Goal: Information Seeking & Learning: Understand process/instructions

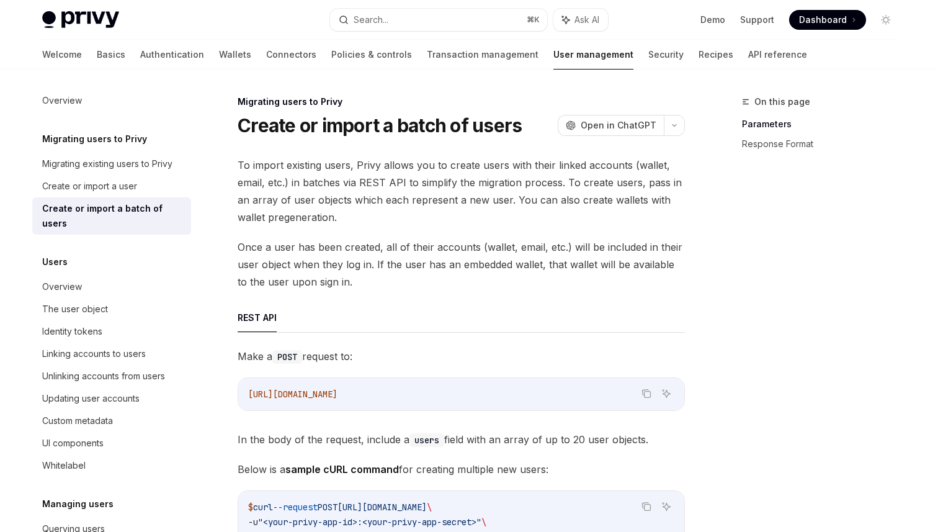
click at [500, 212] on span "To import existing users, Privy allows you to create users with their linked ac…" at bounding box center [461, 191] width 447 height 70
click at [459, 164] on span "To import existing users, Privy allows you to create users with their linked ac…" at bounding box center [461, 191] width 447 height 70
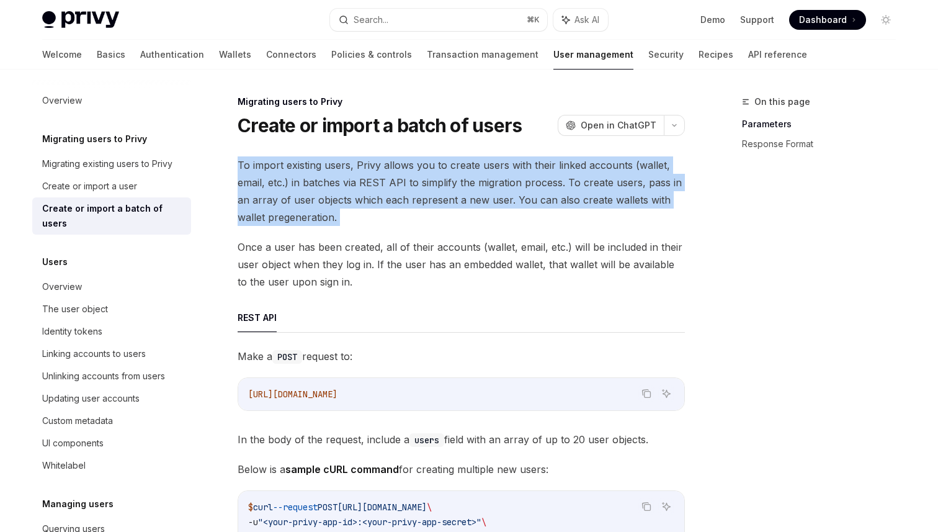
click at [459, 164] on span "To import existing users, Privy allows you to create users with their linked ac…" at bounding box center [461, 191] width 447 height 70
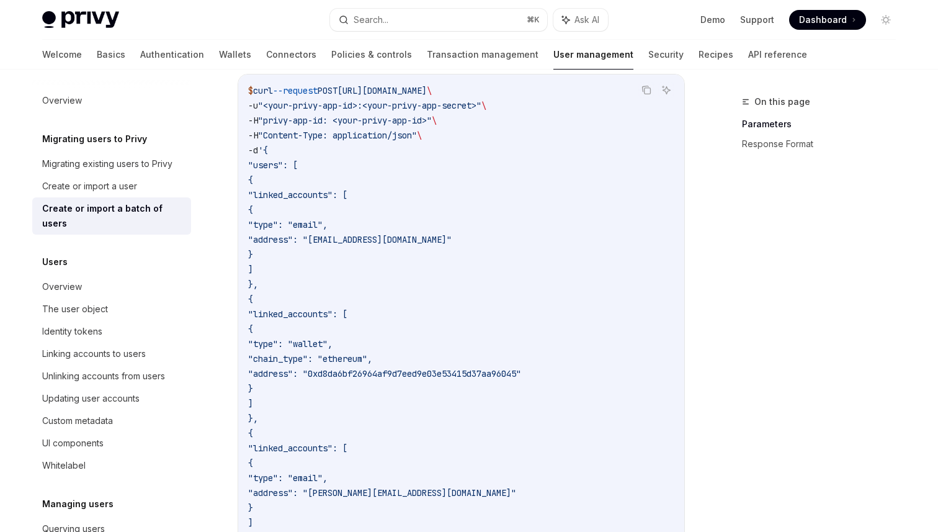
scroll to position [439, 0]
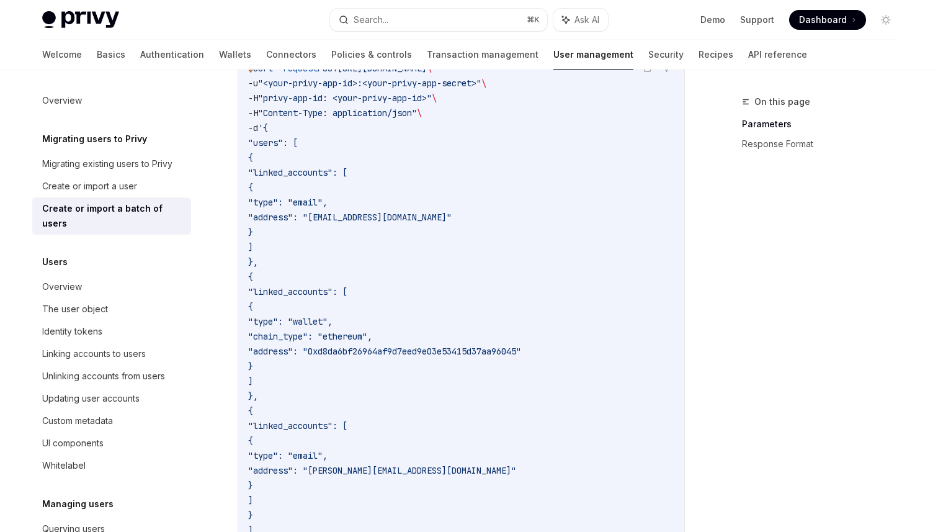
click at [658, 299] on code "$ curl --request POST [URL][DOMAIN_NAME] \ -u "<your-privy-app-id>:<your-privy-…" at bounding box center [461, 307] width 426 height 492
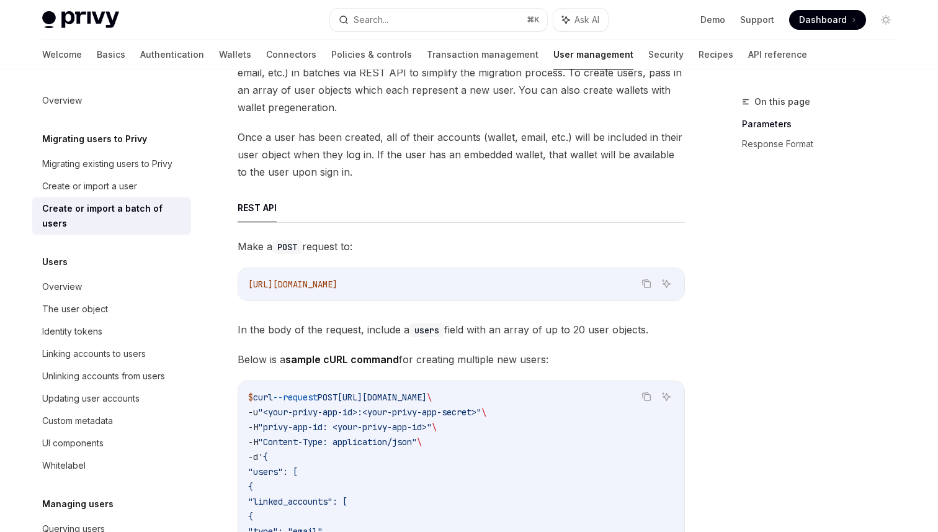
scroll to position [0, 0]
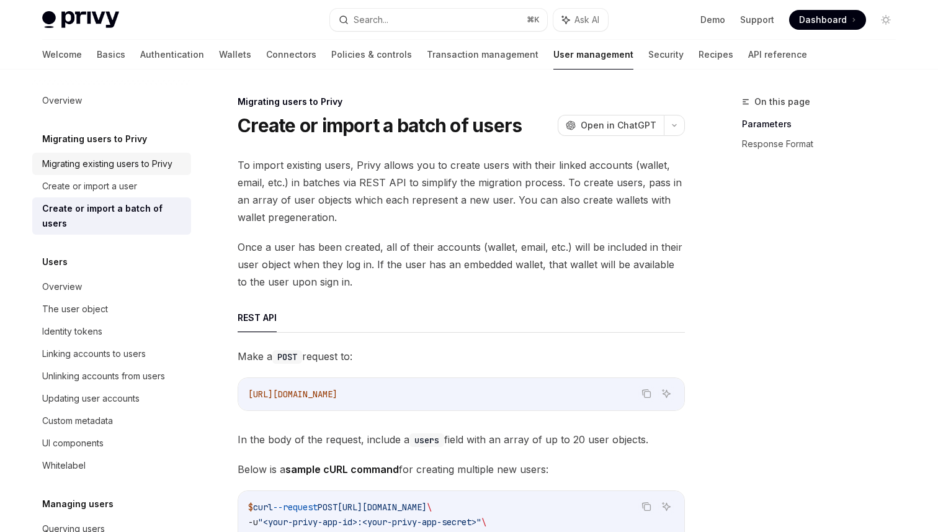
click at [167, 169] on div "Migrating existing users to Privy" at bounding box center [107, 163] width 130 height 15
type textarea "*"
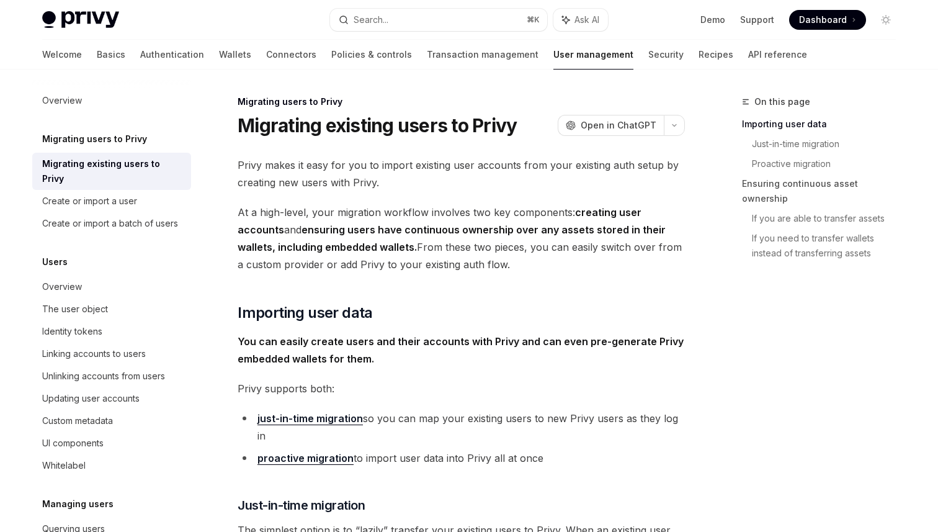
click at [524, 171] on span "Privy makes it easy for you to import existing user accounts from your existing…" at bounding box center [461, 173] width 447 height 35
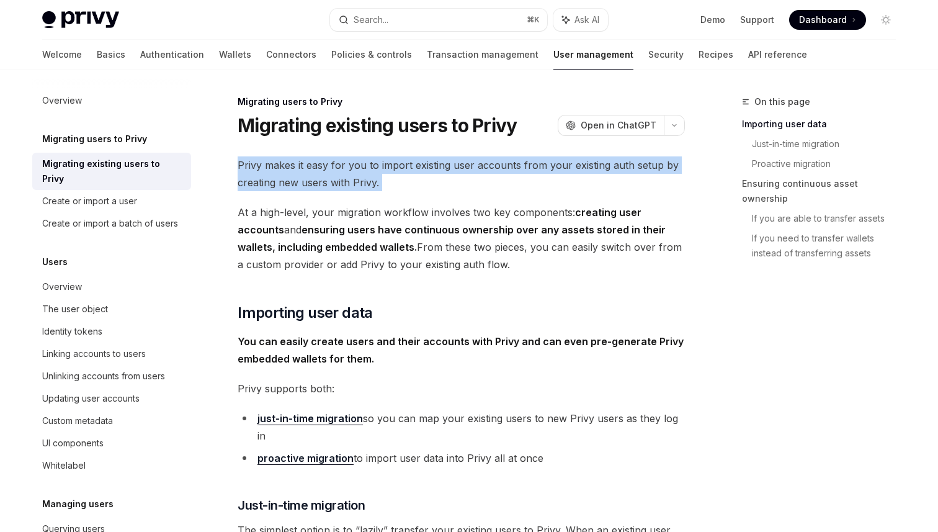
click at [524, 171] on span "Privy makes it easy for you to import existing user accounts from your existing…" at bounding box center [461, 173] width 447 height 35
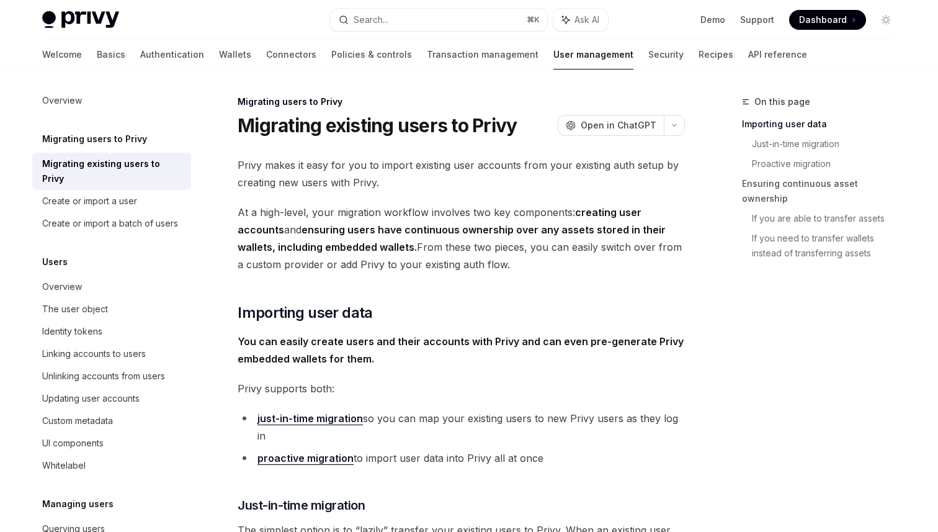
click at [524, 171] on span "Privy makes it easy for you to import existing user accounts from your existing…" at bounding box center [461, 173] width 447 height 35
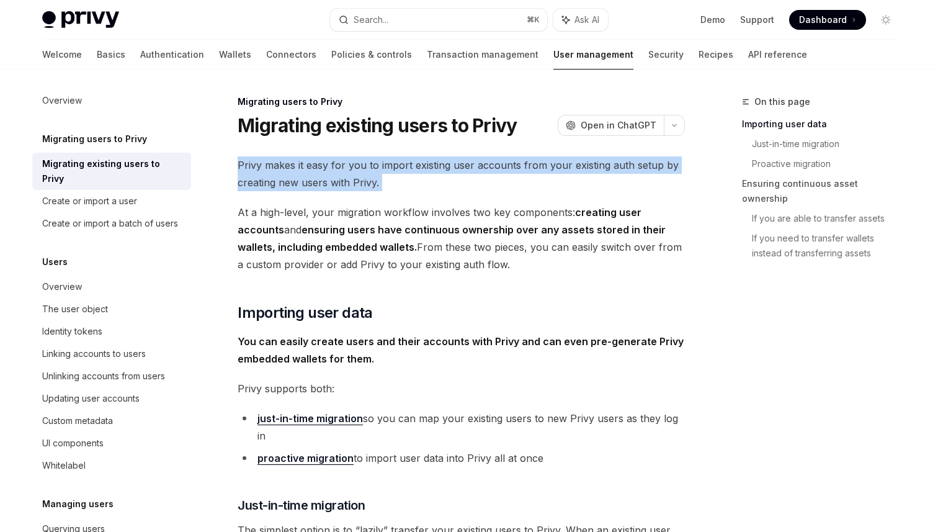
click at [524, 171] on span "Privy makes it easy for you to import existing user accounts from your existing…" at bounding box center [461, 173] width 447 height 35
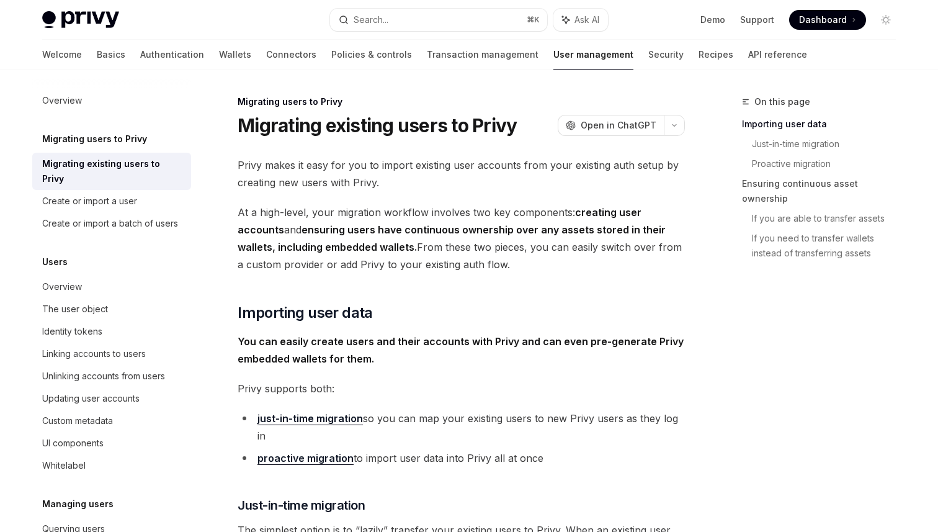
click at [524, 171] on span "Privy makes it easy for you to import existing user accounts from your existing…" at bounding box center [461, 173] width 447 height 35
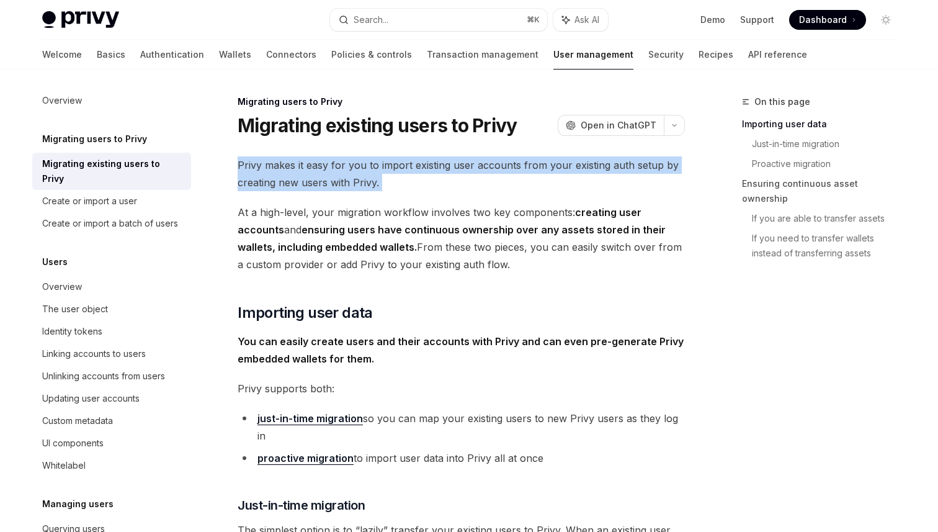
click at [624, 267] on span "At a high-level, your migration workflow involves two key components: creating …" at bounding box center [461, 239] width 447 height 70
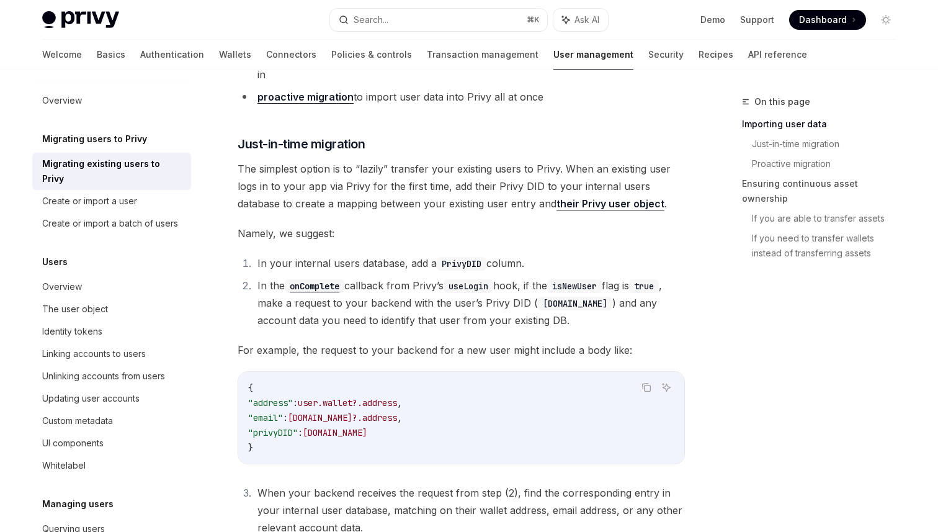
scroll to position [435, 0]
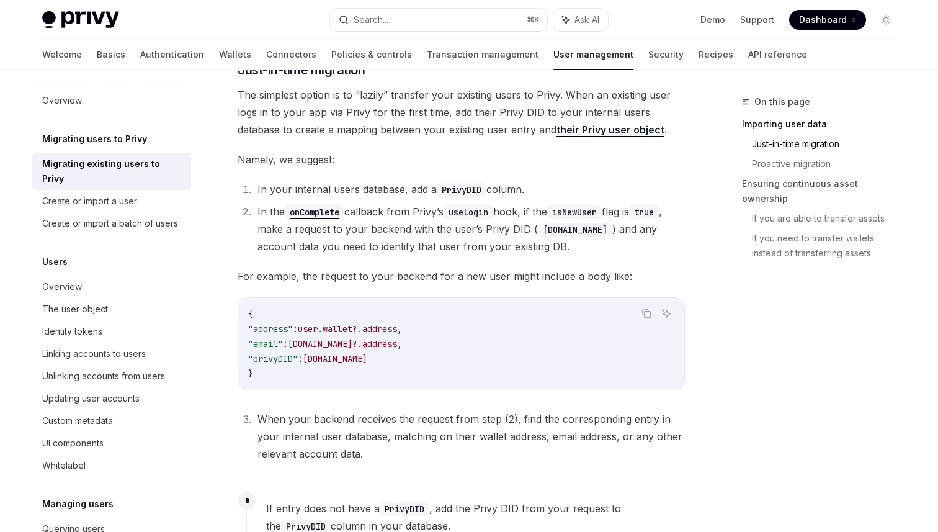
click at [641, 349] on code "{ "address" : user.wallet?.address , "email" : [DOMAIN_NAME]?.address , "privyD…" at bounding box center [461, 344] width 426 height 74
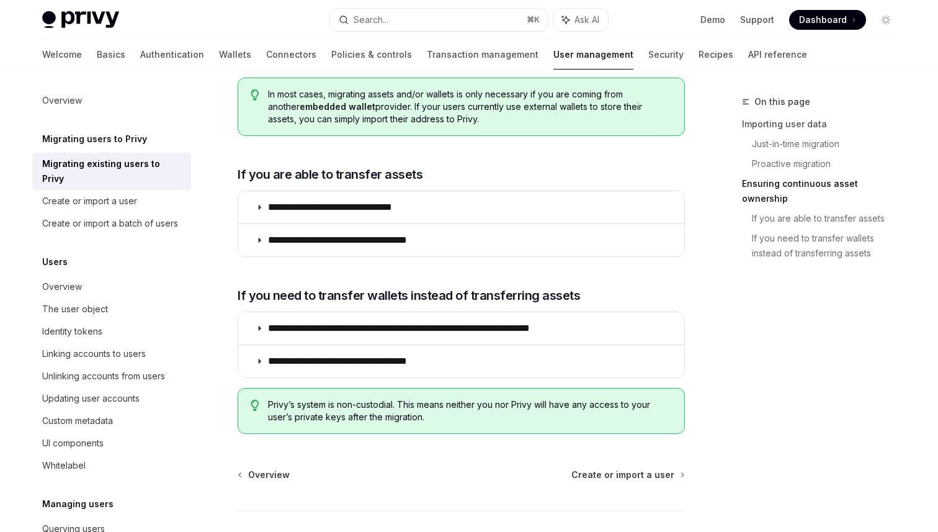
scroll to position [1514, 0]
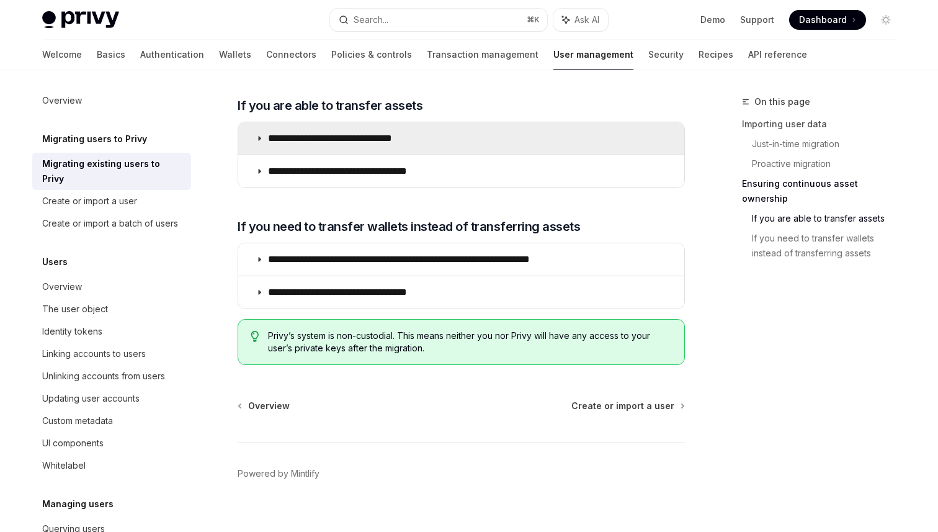
click at [395, 132] on p "**********" at bounding box center [348, 138] width 161 height 12
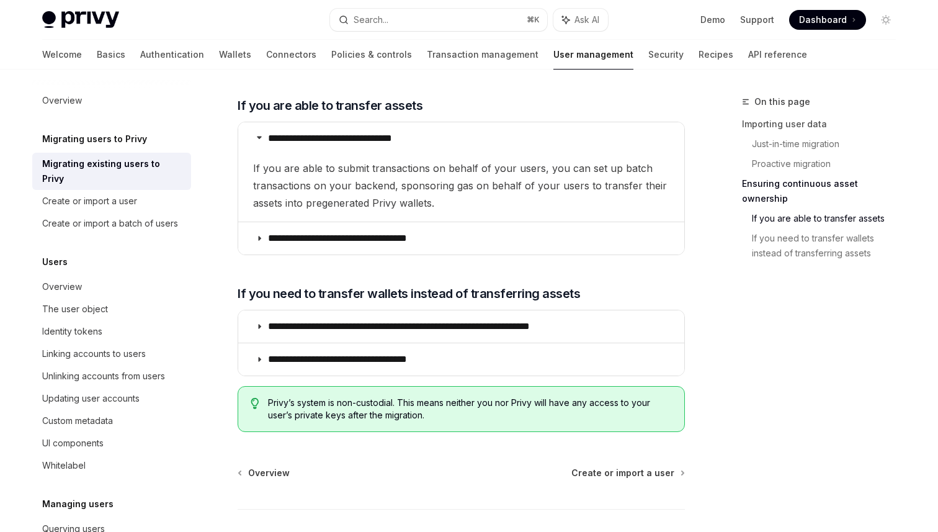
click at [432, 160] on span "If you are able to submit transactions on behalf of your users, you can set up …" at bounding box center [461, 186] width 416 height 52
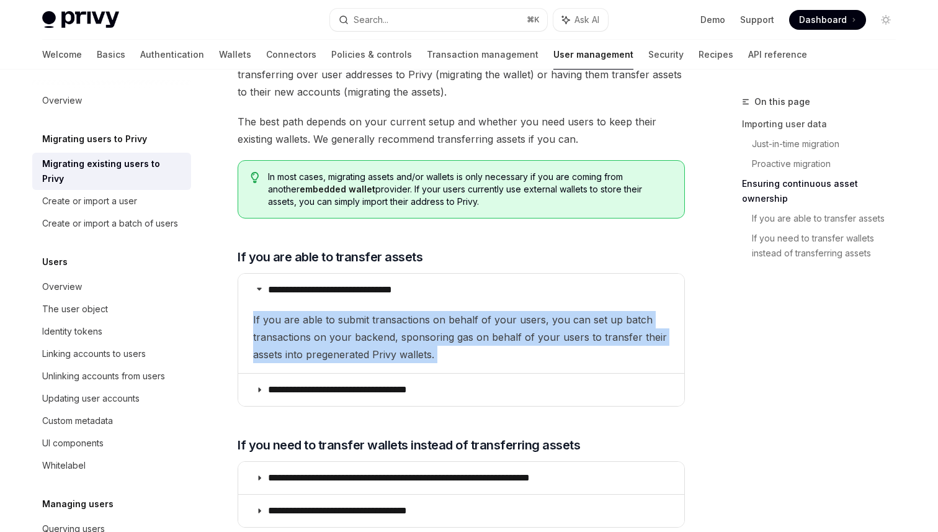
scroll to position [1354, 0]
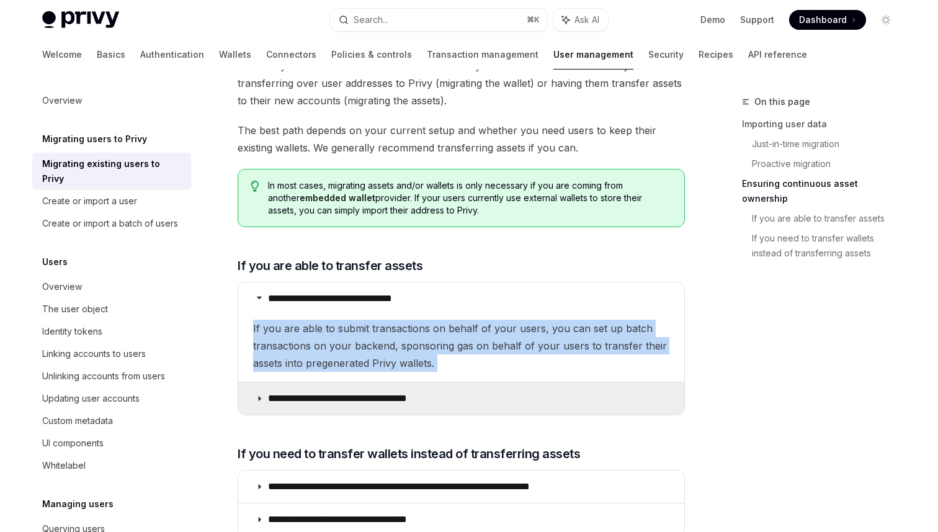
click at [531, 382] on summary "**********" at bounding box center [461, 398] width 446 height 32
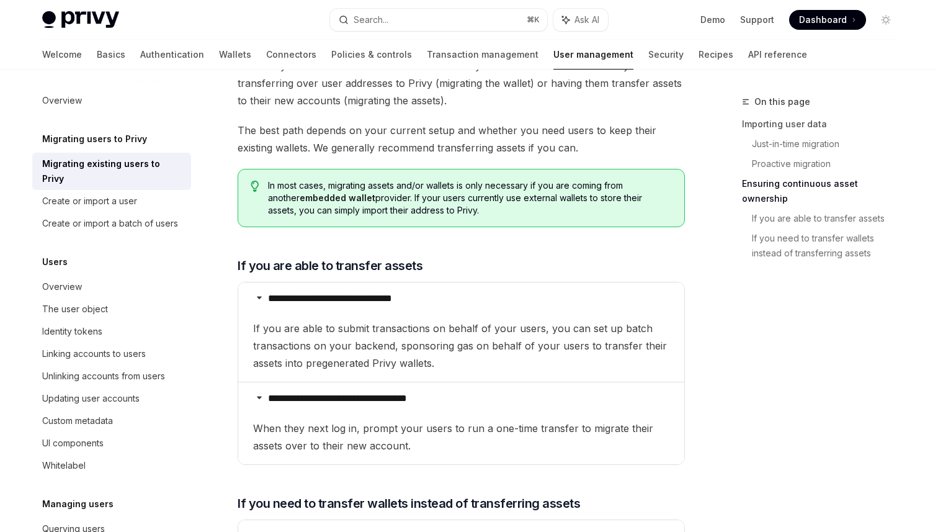
click at [566, 420] on span "When they next log in, prompt your users to run a one-time transfer to migrate …" at bounding box center [461, 437] width 416 height 35
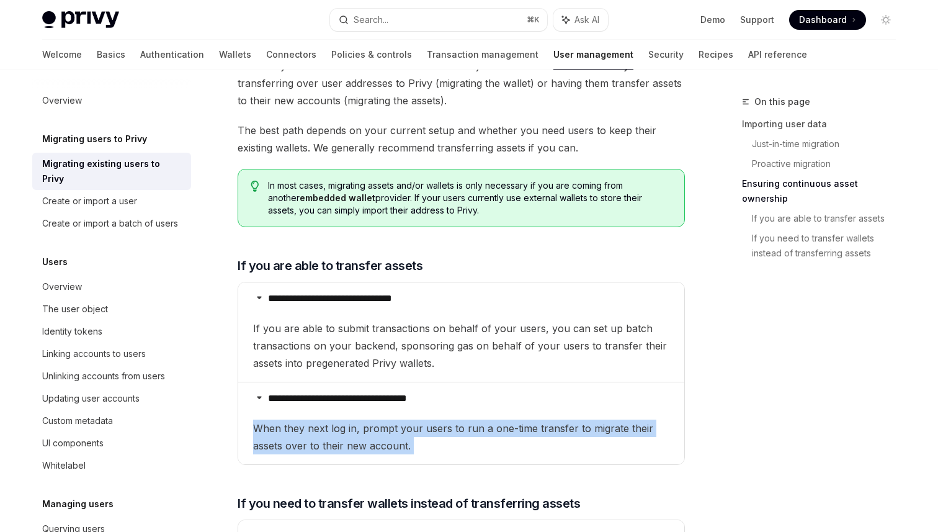
click at [601, 420] on span "When they next log in, prompt your users to run a one-time transfer to migrate …" at bounding box center [461, 437] width 416 height 35
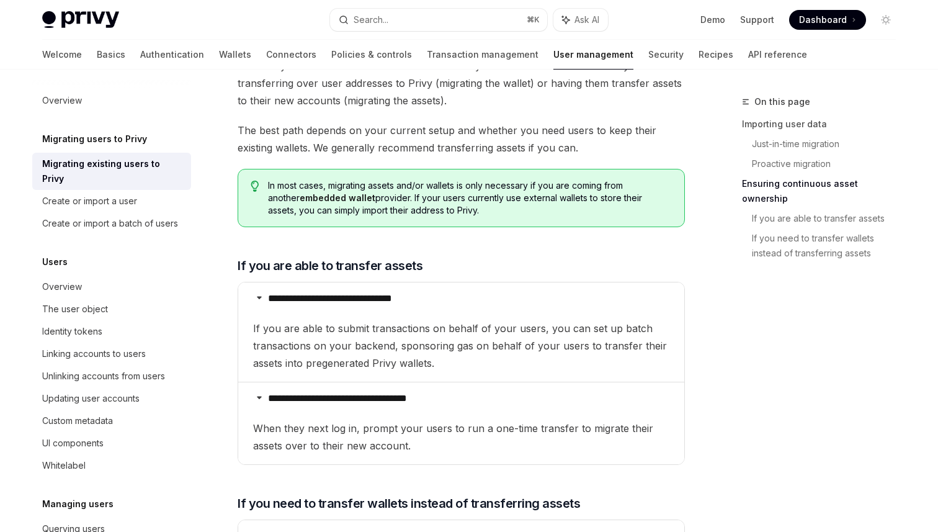
click at [601, 420] on span "When they next log in, prompt your users to run a one-time transfer to migrate …" at bounding box center [461, 437] width 416 height 35
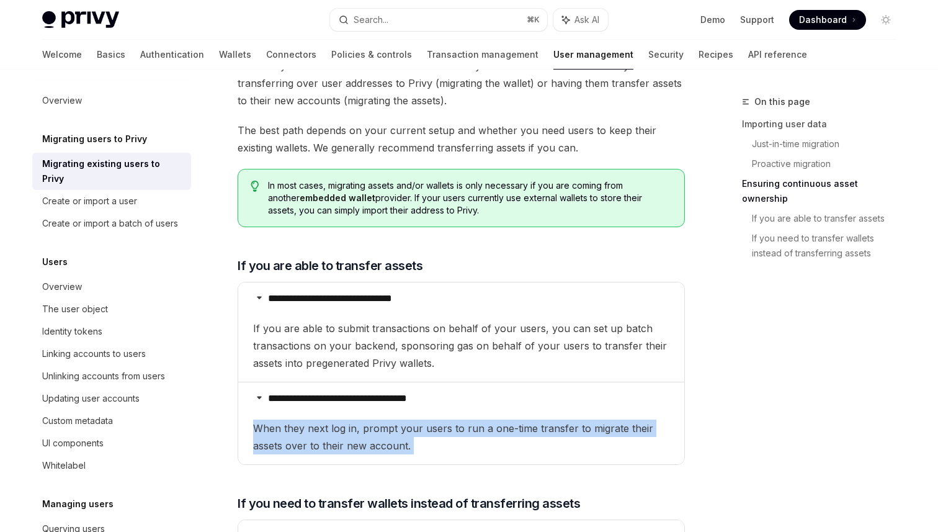
click at [590, 179] on span "In most cases, migrating assets and/or wallets is only necessary if you are com…" at bounding box center [470, 197] width 404 height 37
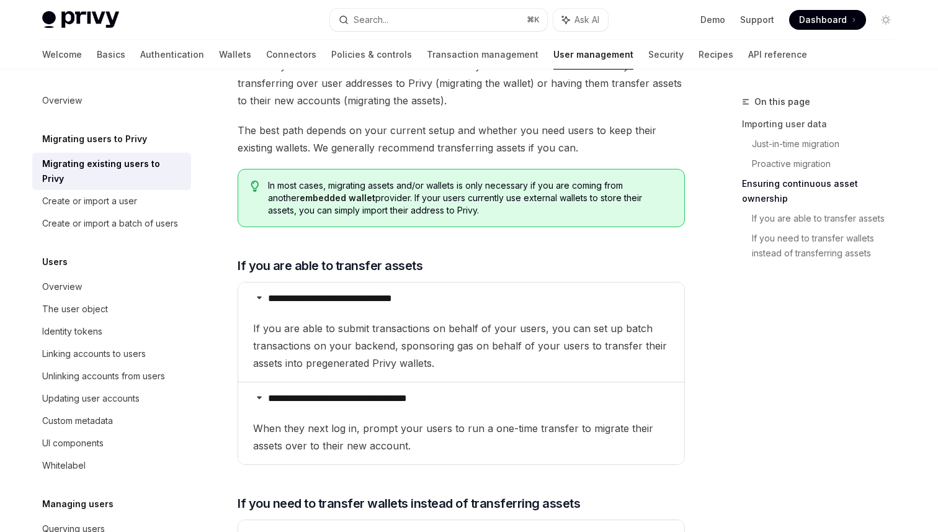
click at [590, 179] on span "In most cases, migrating assets and/or wallets is only necessary if you are com…" at bounding box center [470, 197] width 404 height 37
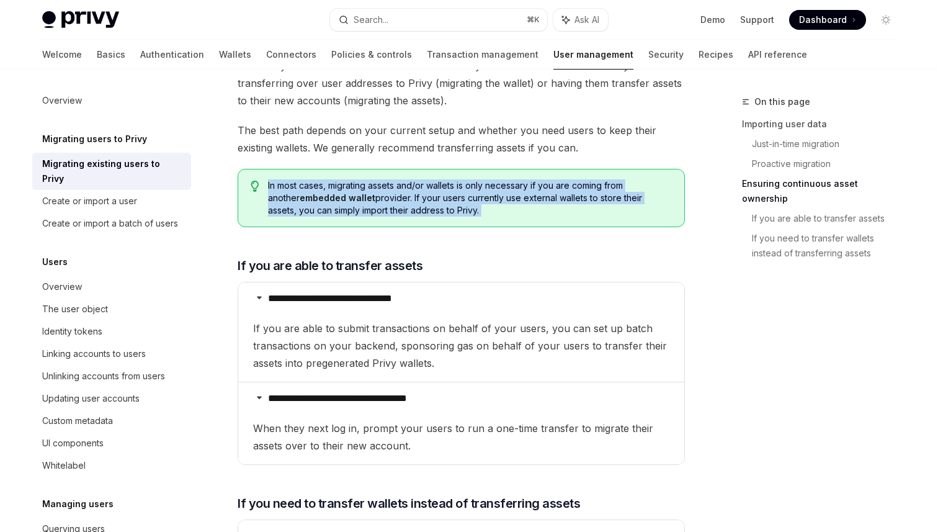
click at [637, 202] on div "In most cases, migrating assets and/or wallets is only necessary if you are com…" at bounding box center [461, 198] width 447 height 58
